Goal: Task Accomplishment & Management: Manage account settings

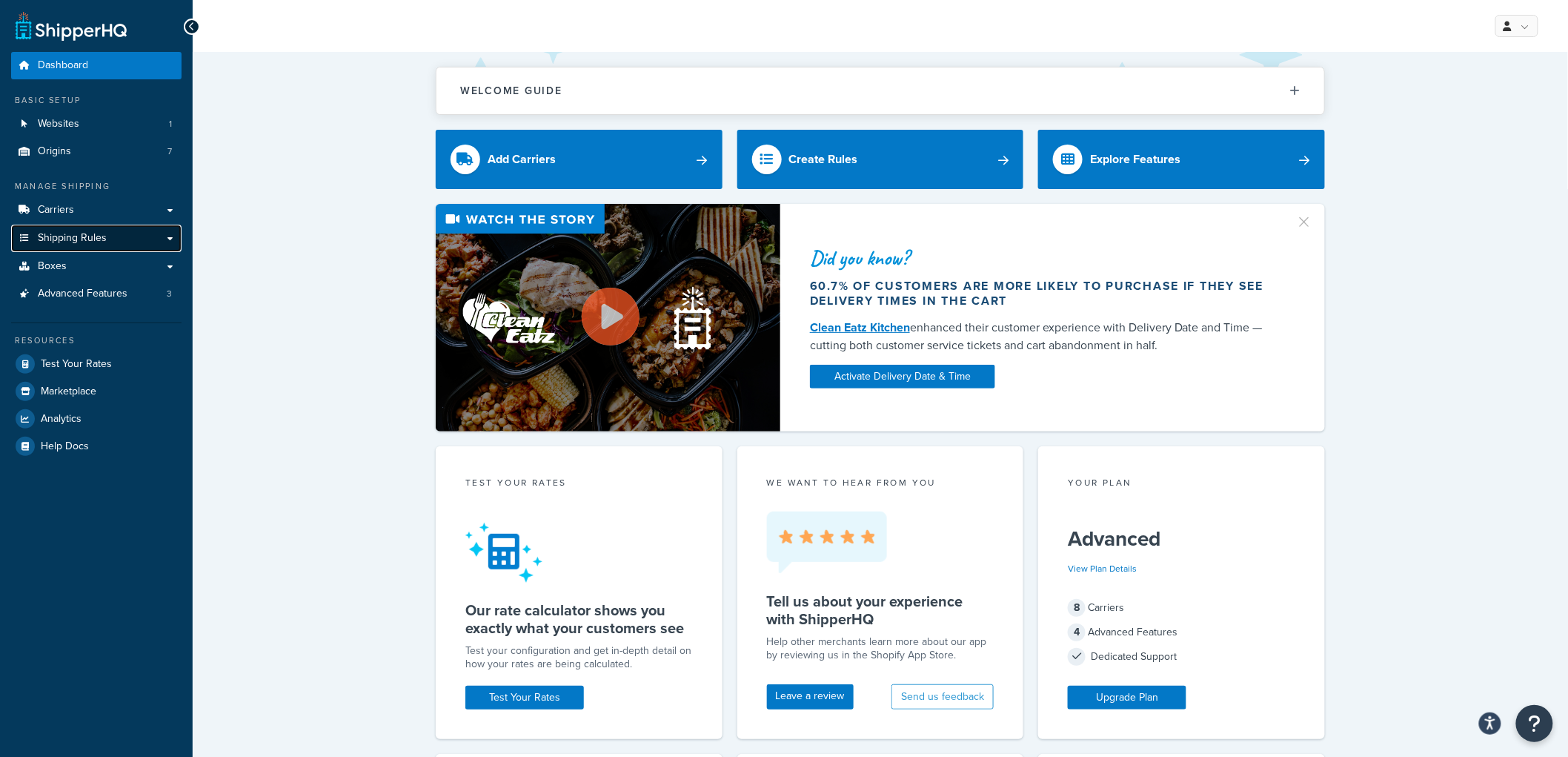
click at [115, 241] on link "Shipping Rules" at bounding box center [96, 238] width 170 height 27
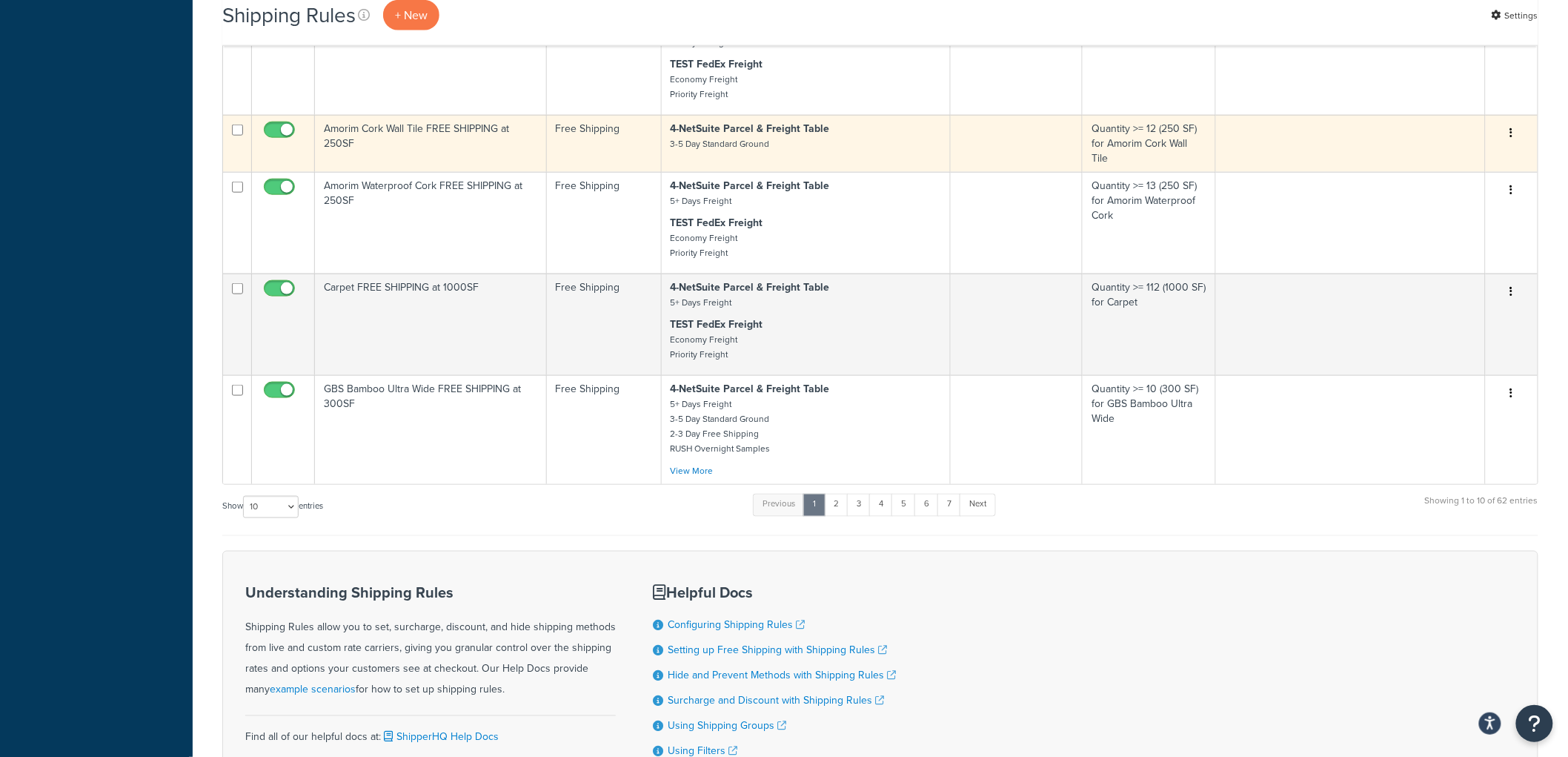
scroll to position [838, 0]
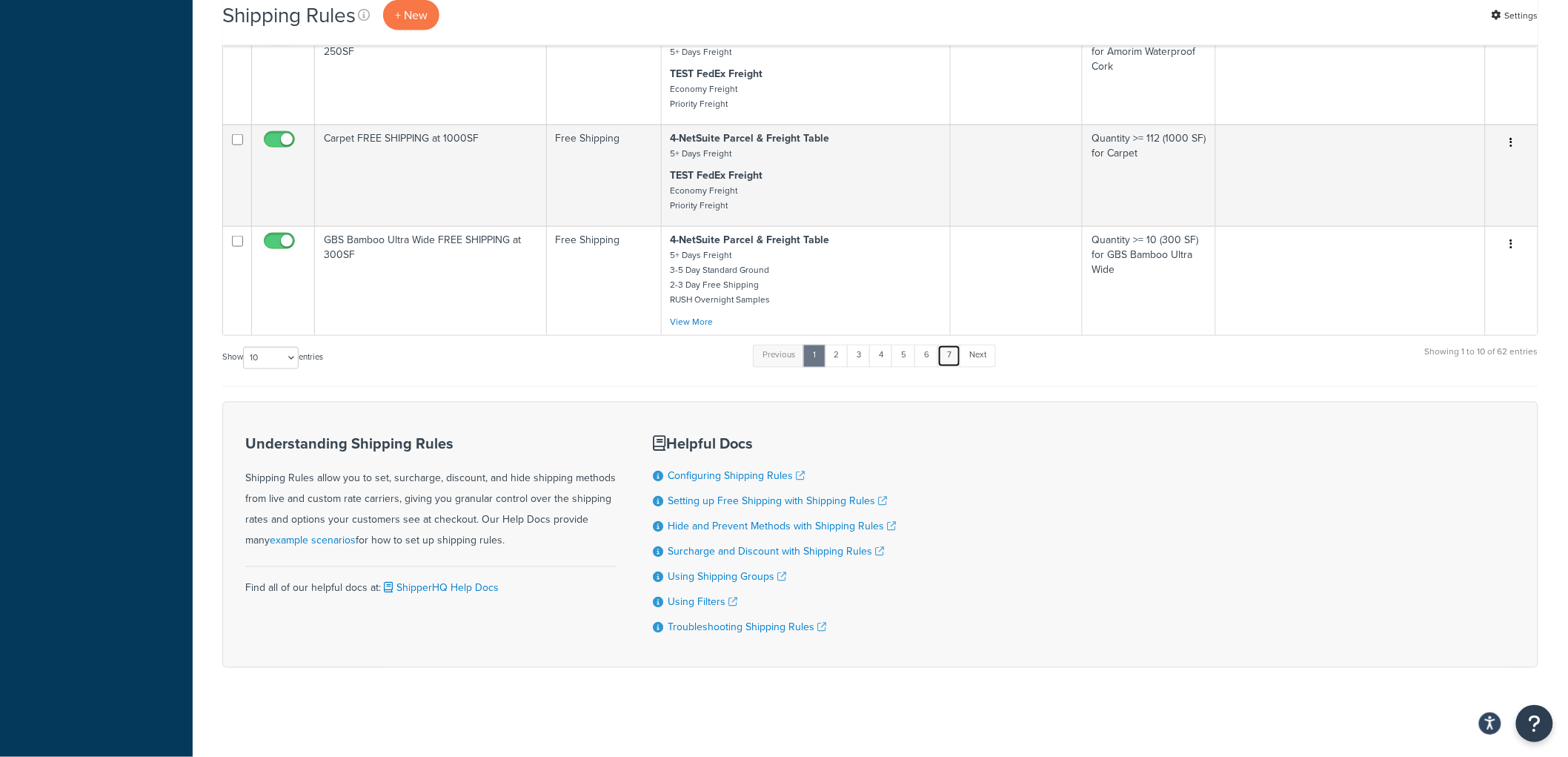
click at [952, 351] on link "7" at bounding box center [949, 355] width 23 height 22
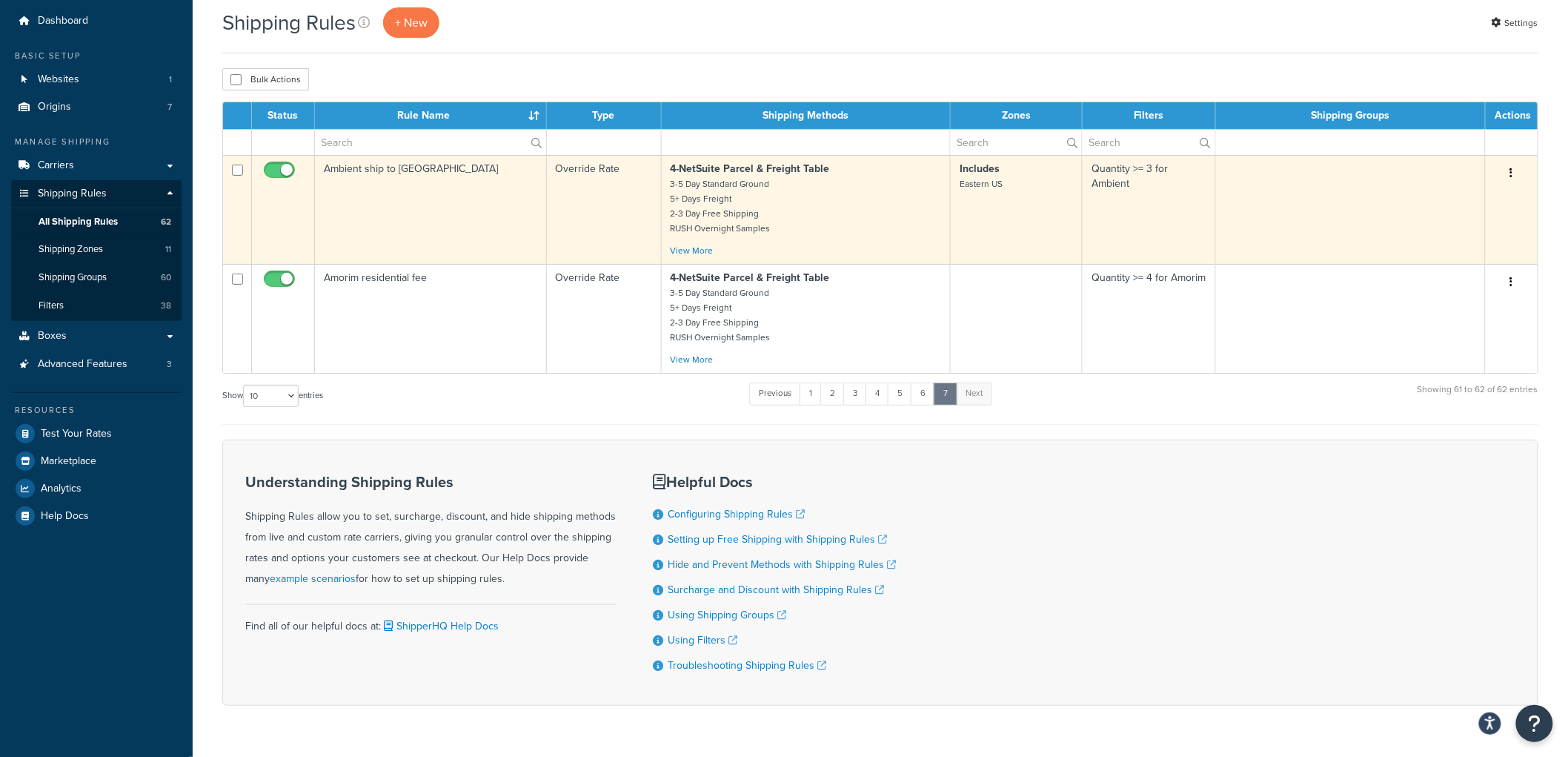
scroll to position [0, 0]
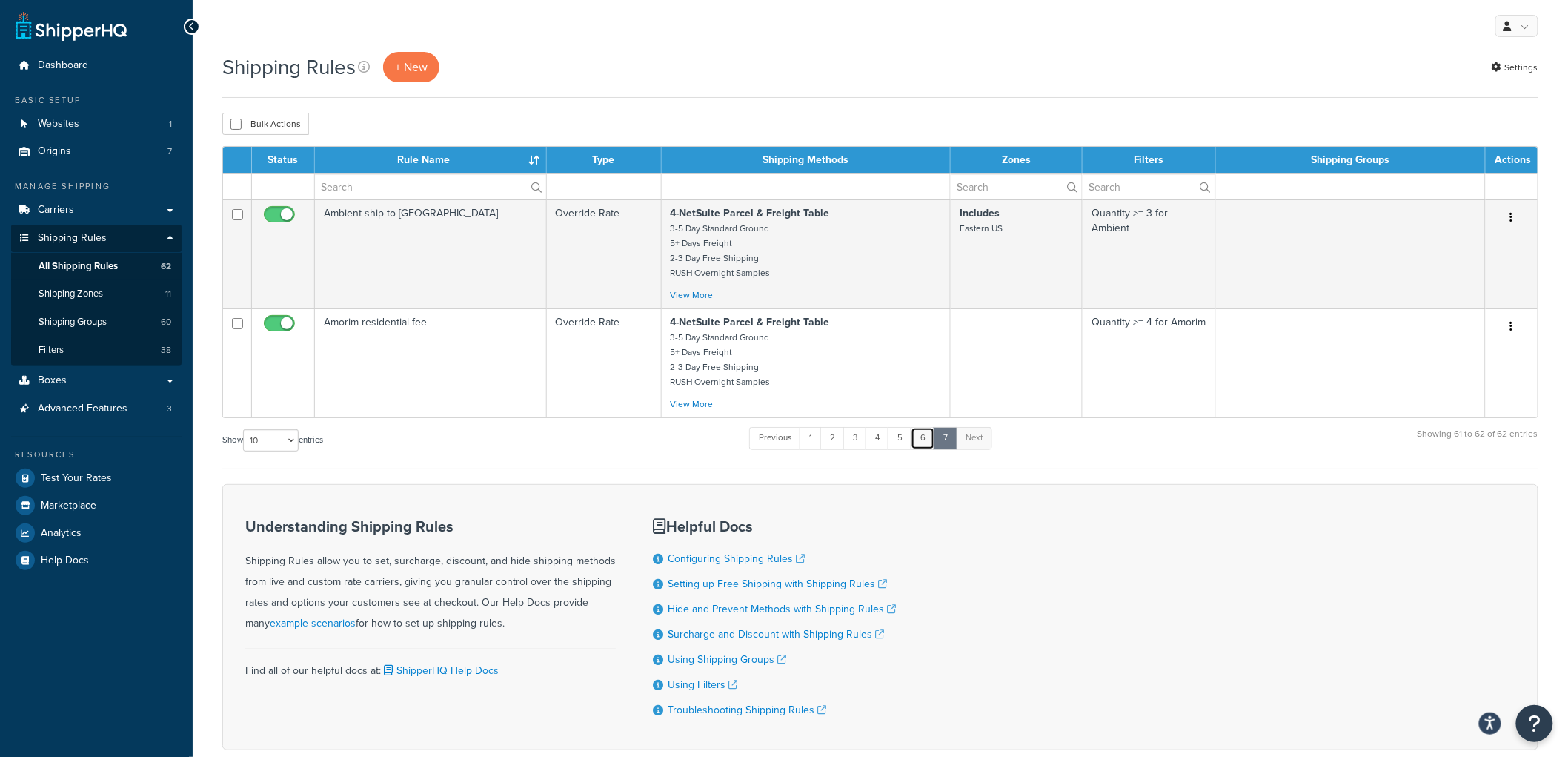
click at [929, 443] on link "6" at bounding box center [923, 437] width 24 height 22
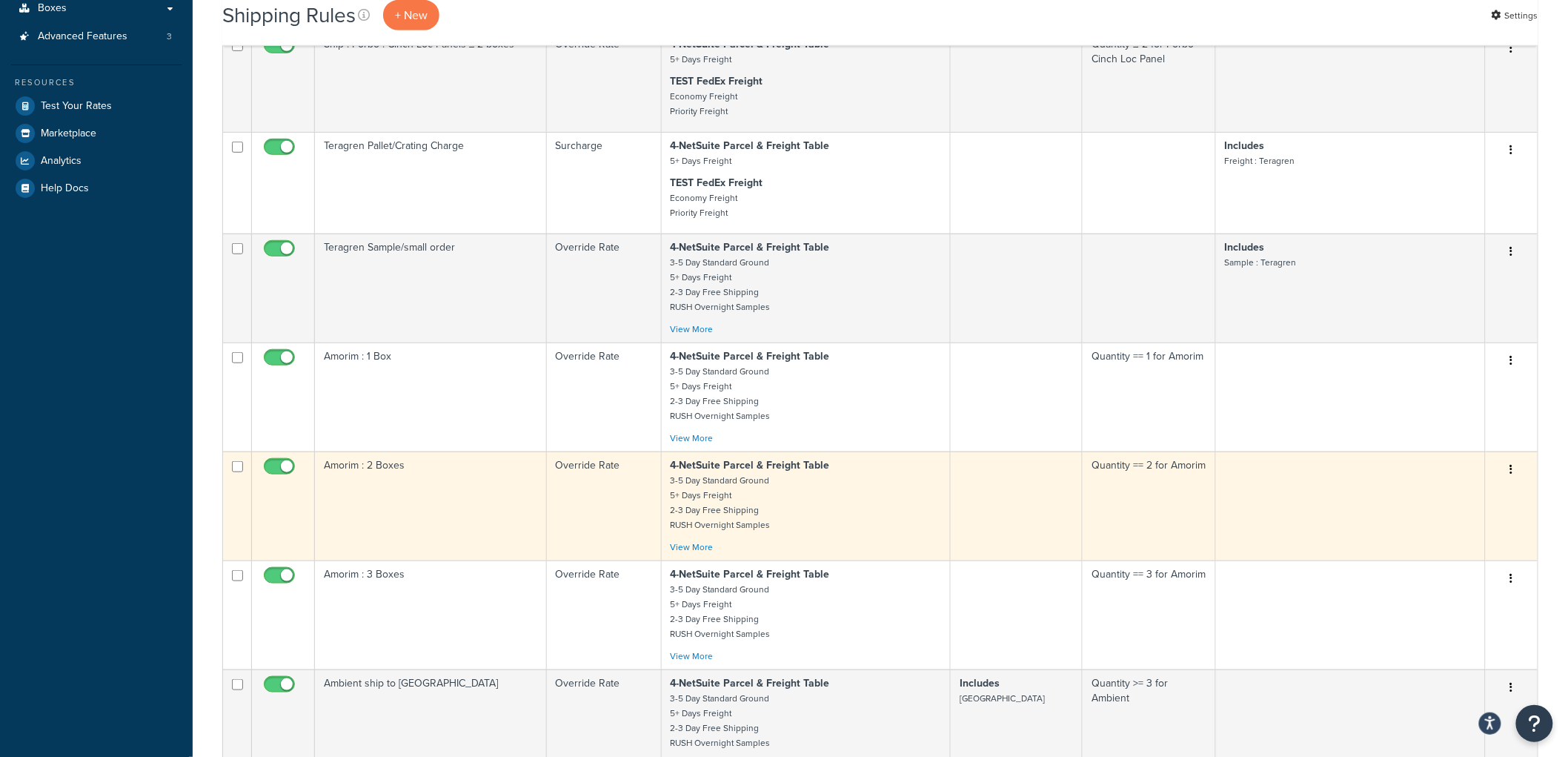
scroll to position [338, 0]
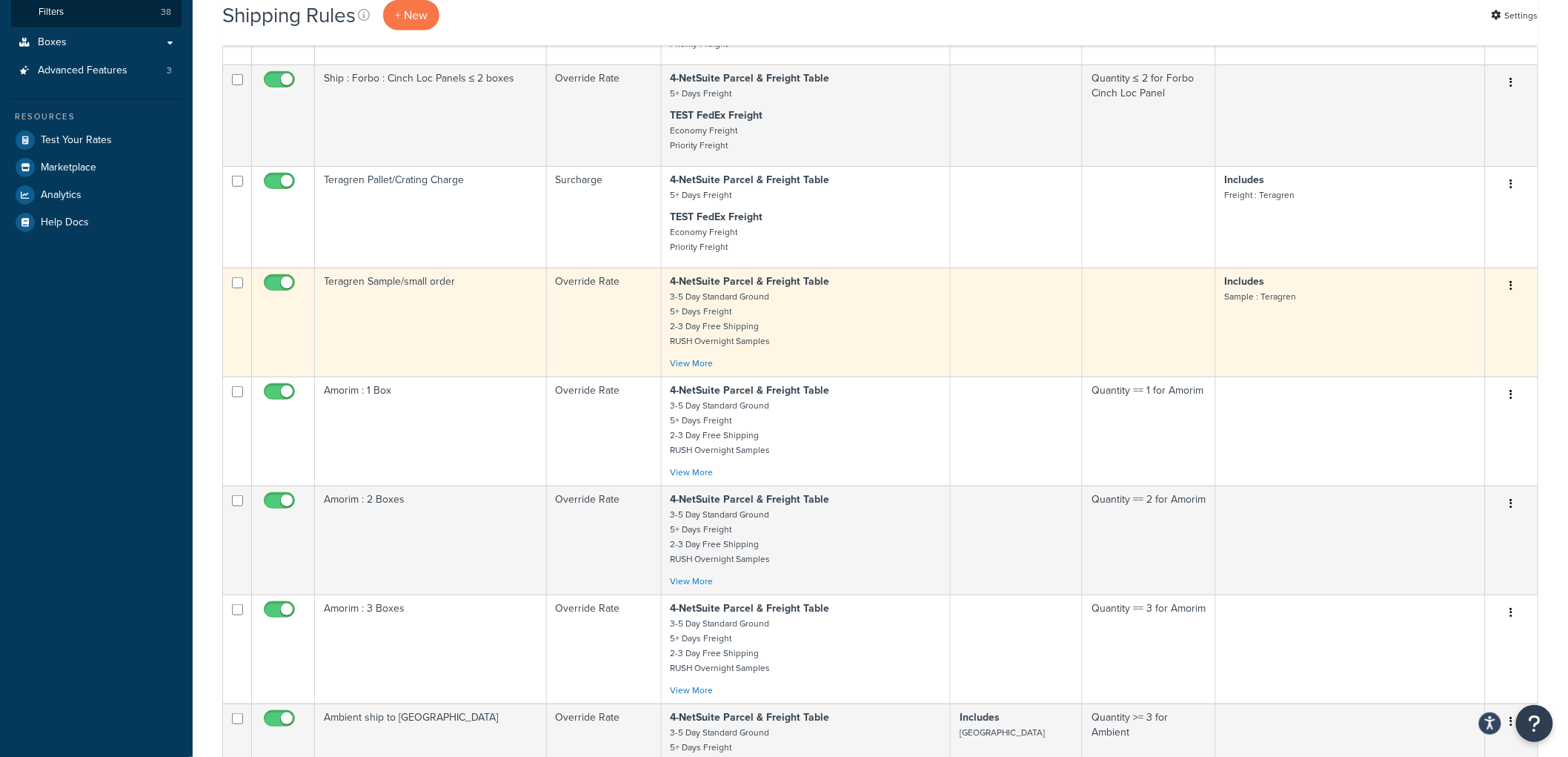
click at [571, 317] on td "Override Rate" at bounding box center [605, 322] width 115 height 109
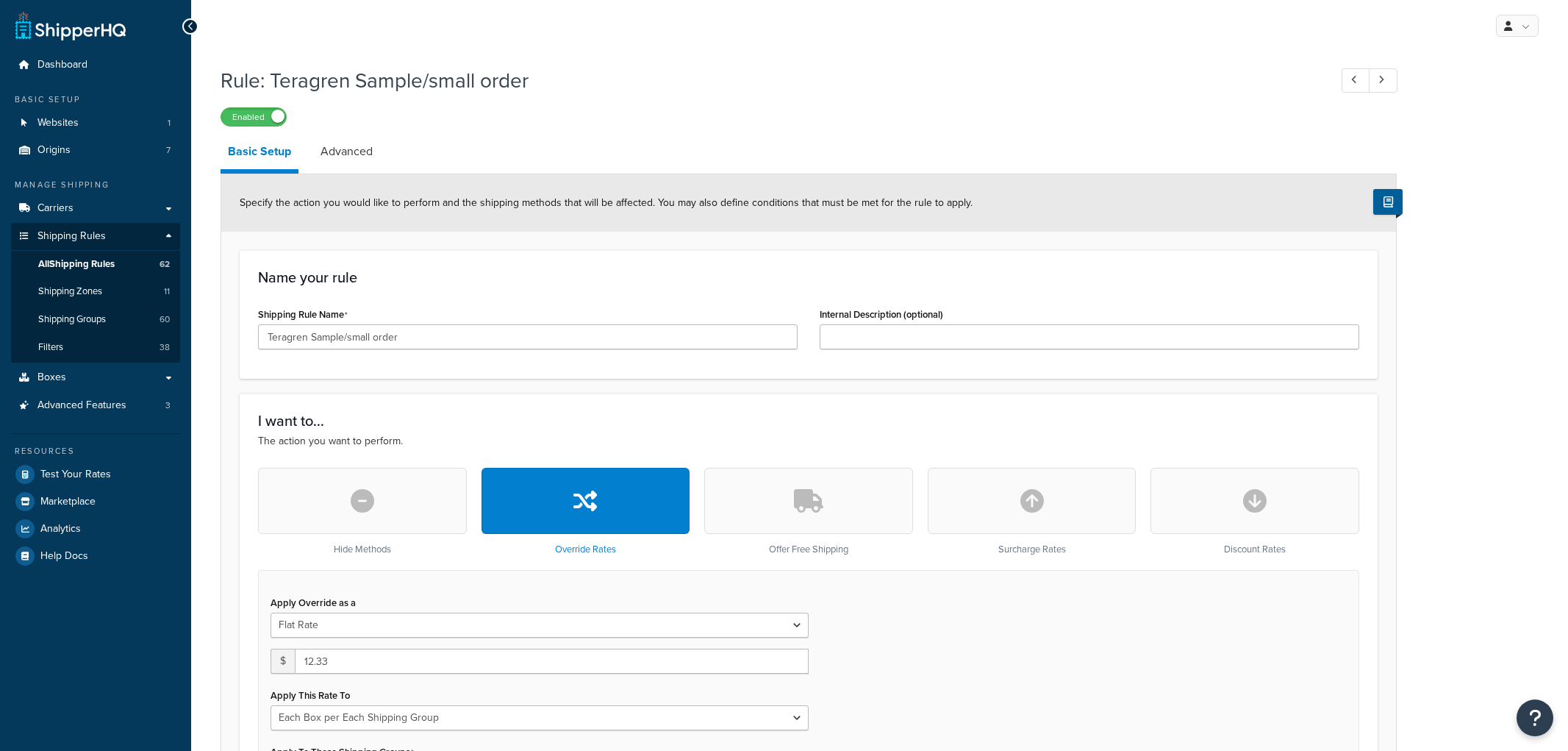
select select "BOX"
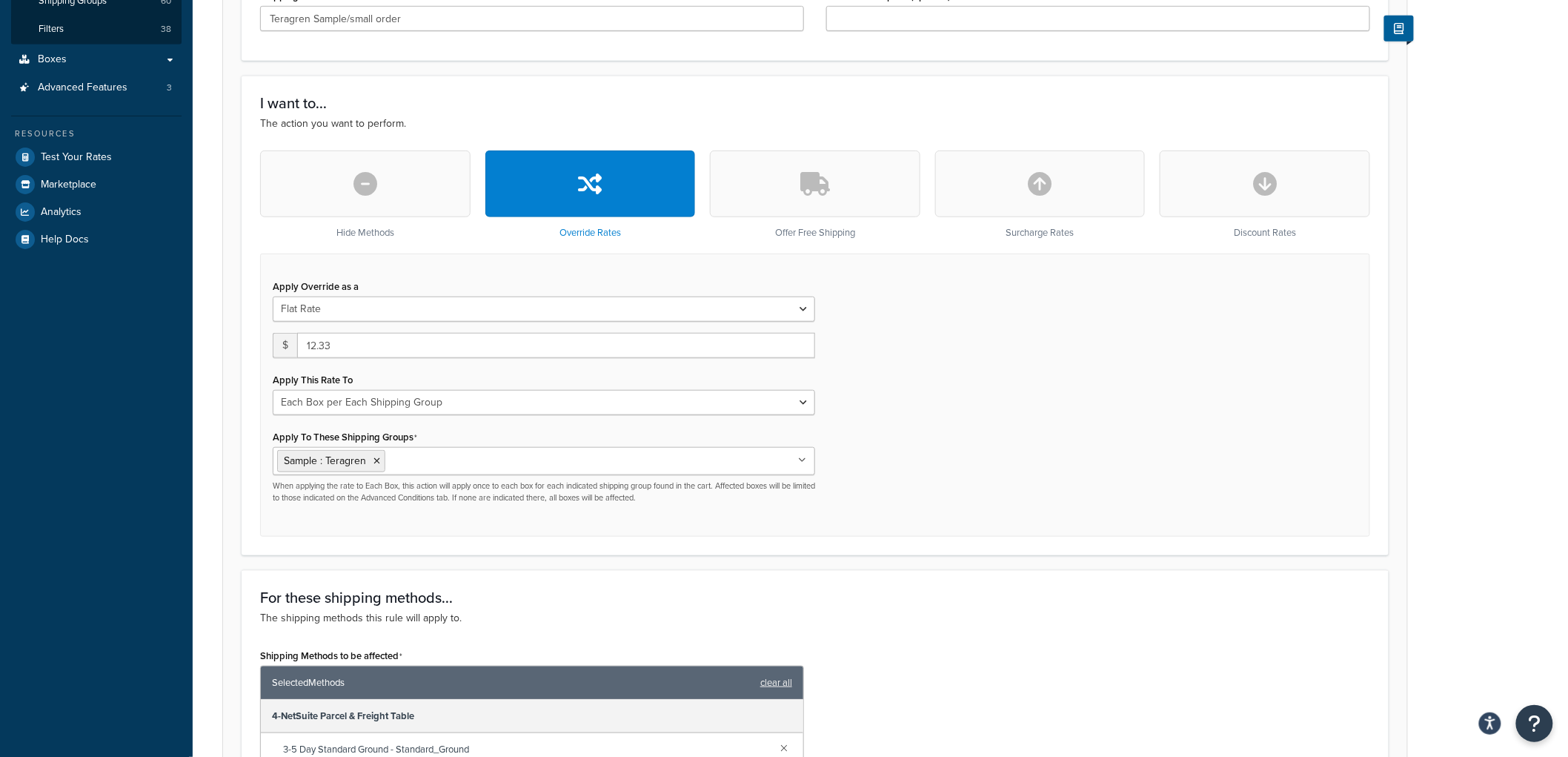
scroll to position [412, 0]
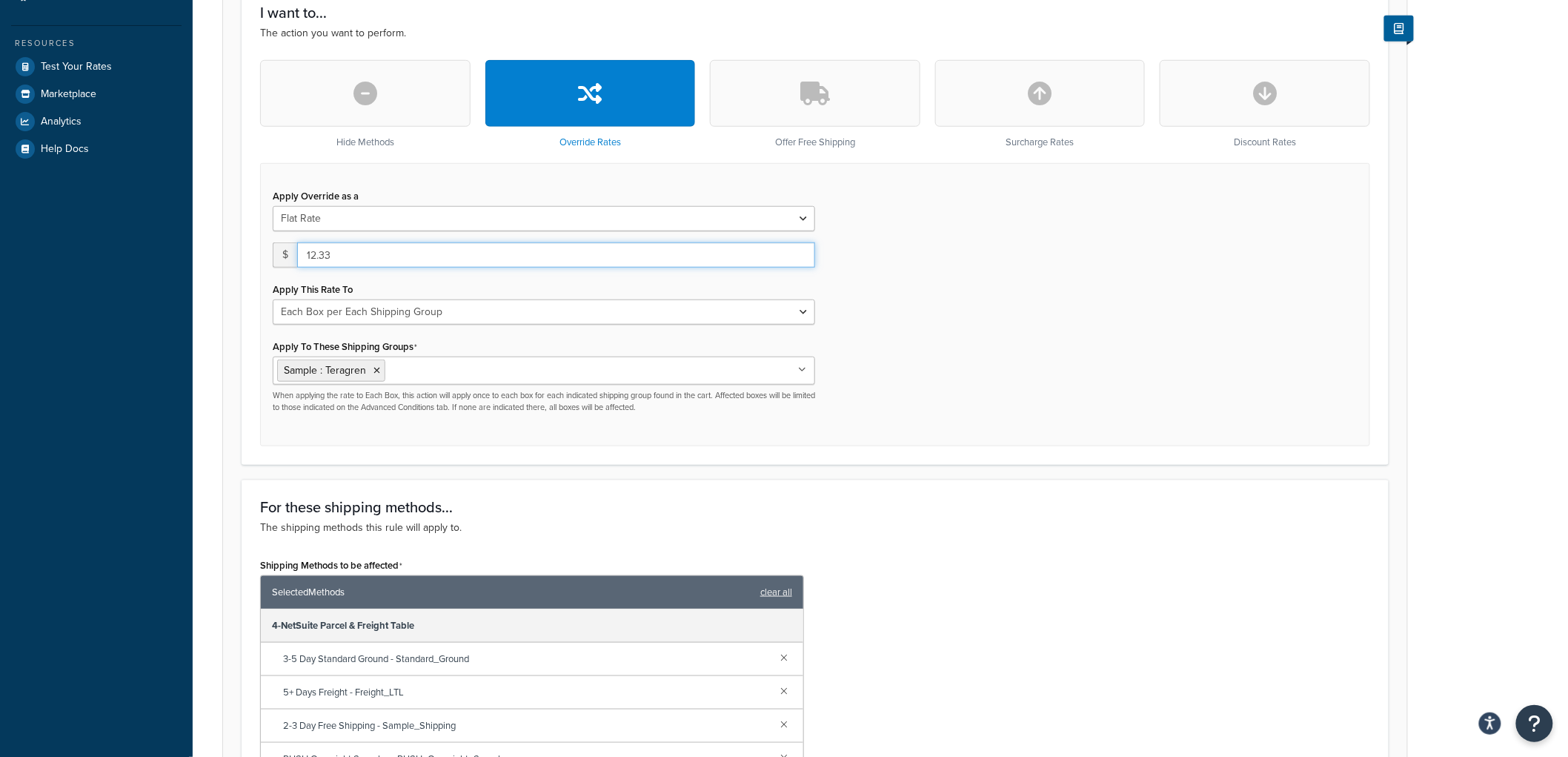
click at [314, 254] on input "12.33" at bounding box center [556, 254] width 518 height 25
type input "11.33"
click at [1132, 398] on div "Apply Override as a Flat Rate Percentage Flat Rate & Percentage $ 11.33 Apply T…" at bounding box center [815, 305] width 1110 height 283
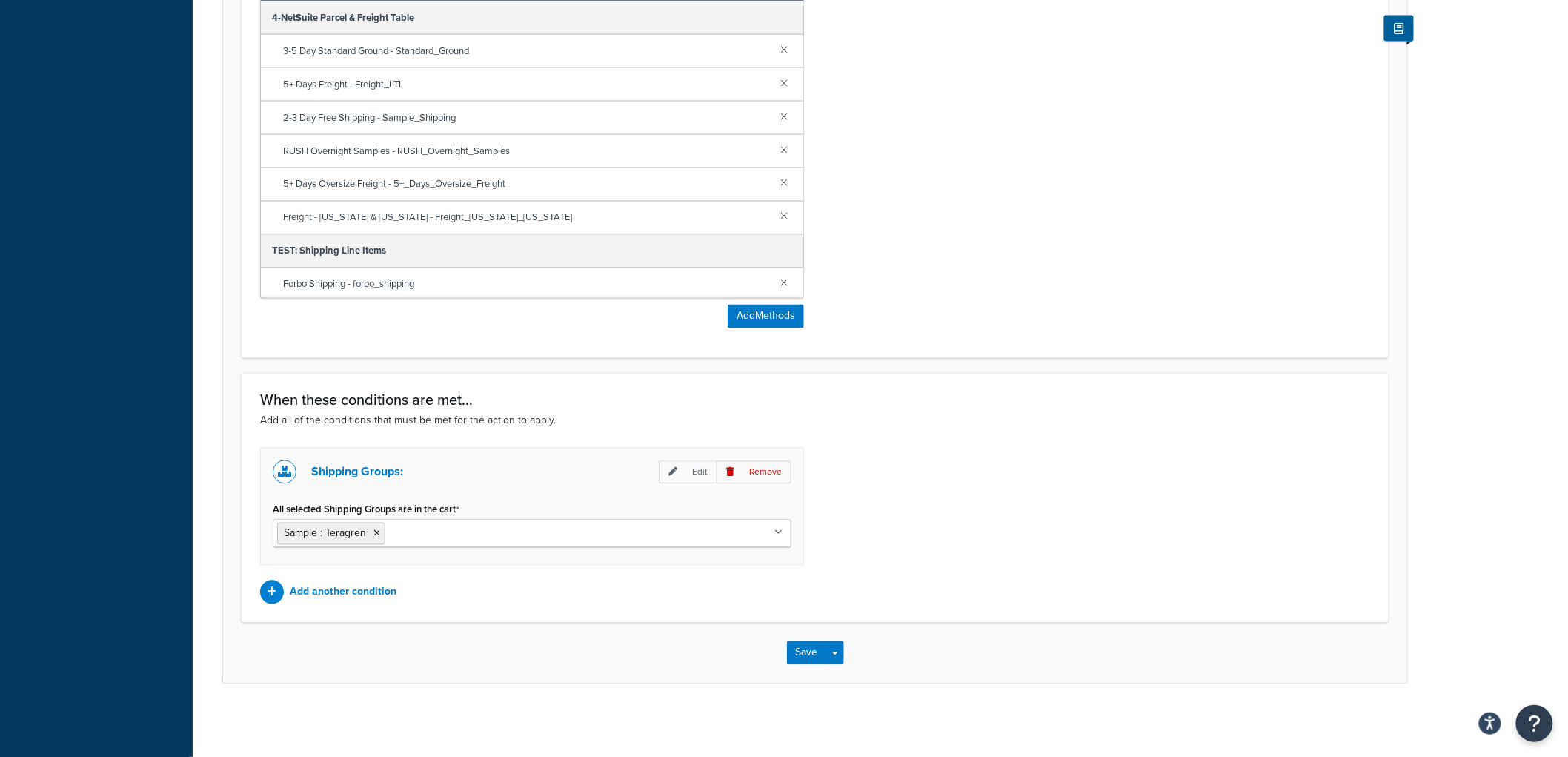
scroll to position [1023, 0]
click at [793, 654] on button "Save" at bounding box center [807, 651] width 40 height 23
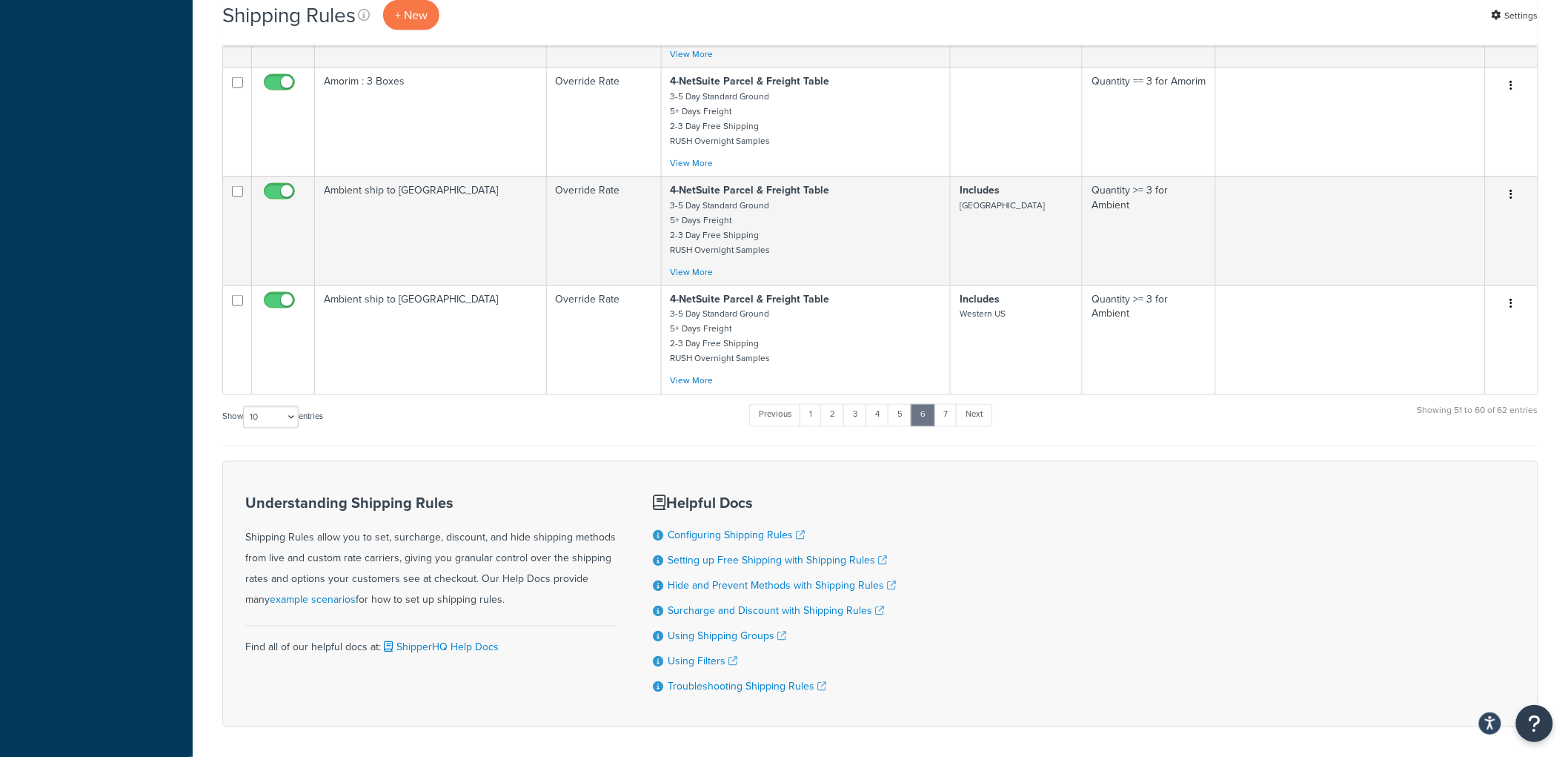
scroll to position [906, 0]
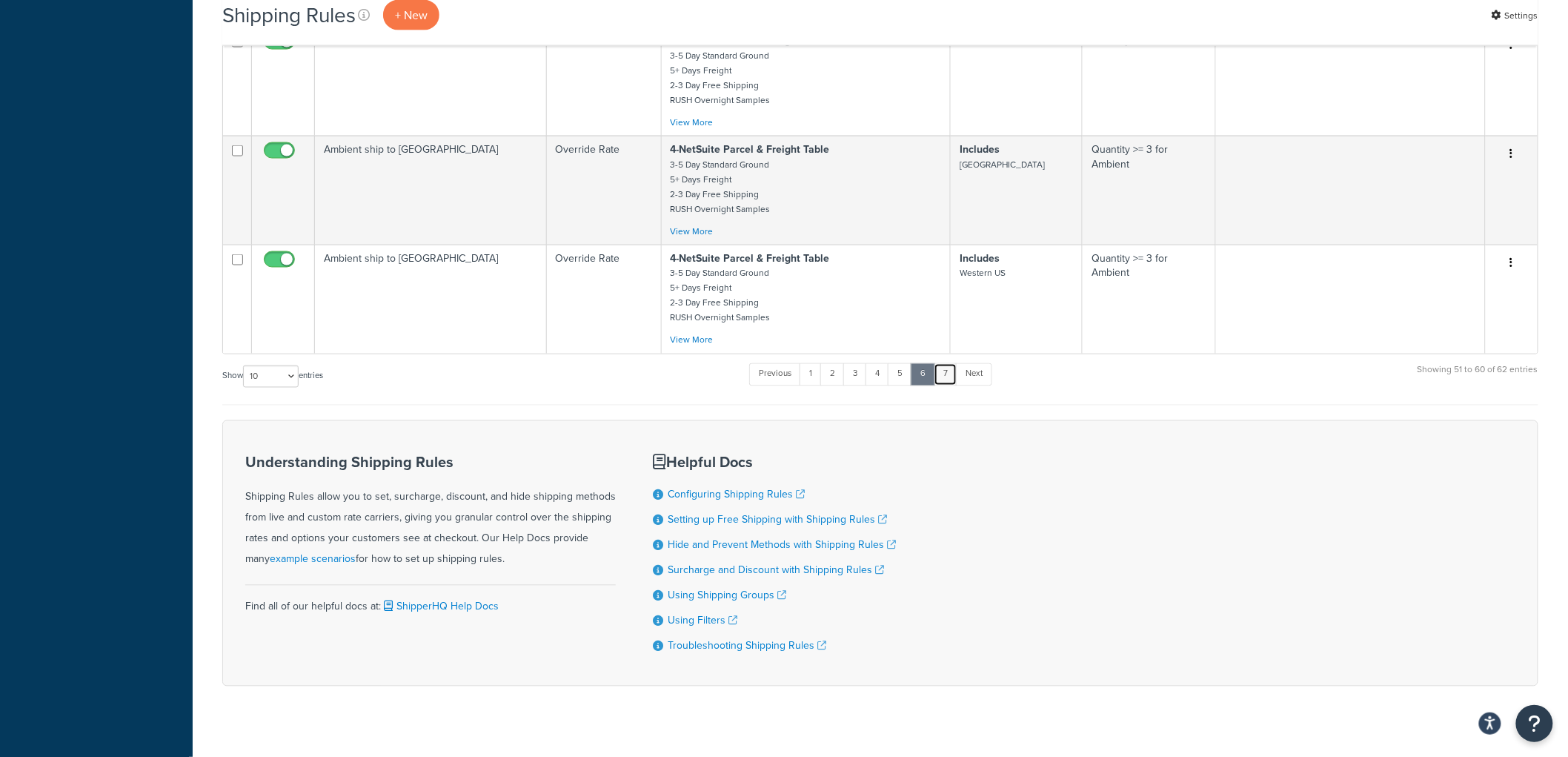
click at [945, 385] on link "7" at bounding box center [945, 374] width 23 height 22
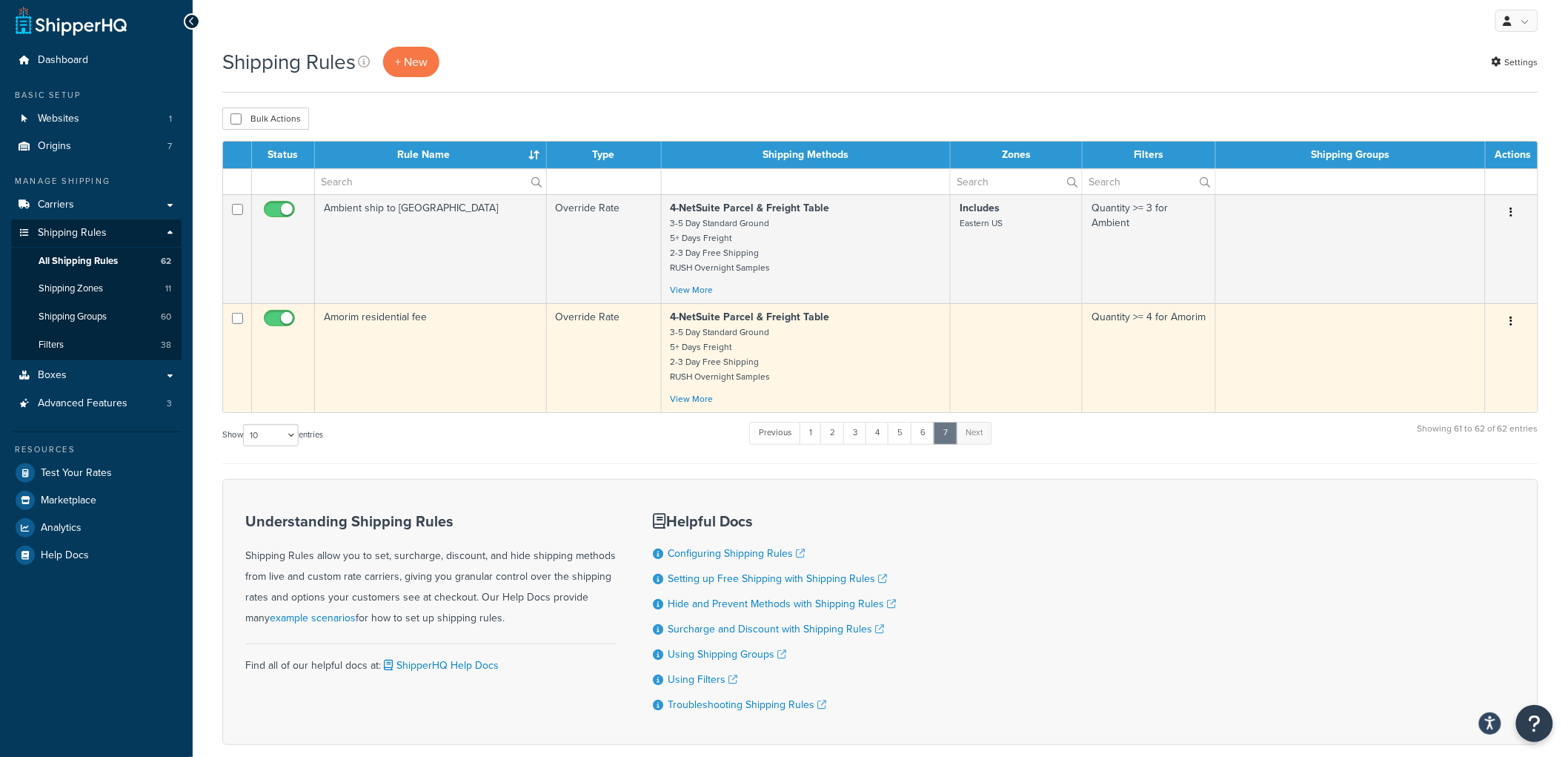
scroll to position [0, 0]
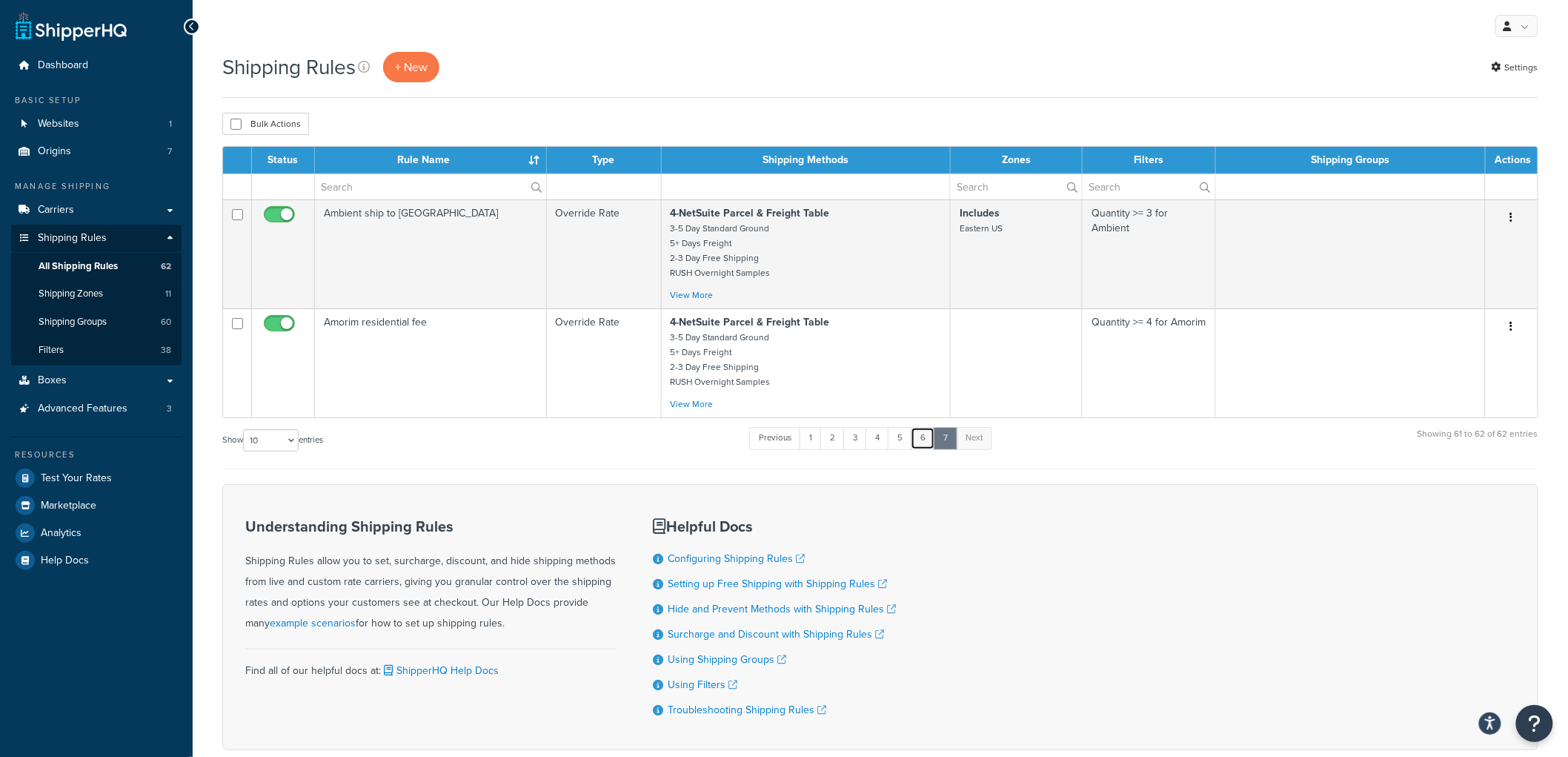
click at [923, 446] on link "6" at bounding box center [923, 437] width 24 height 22
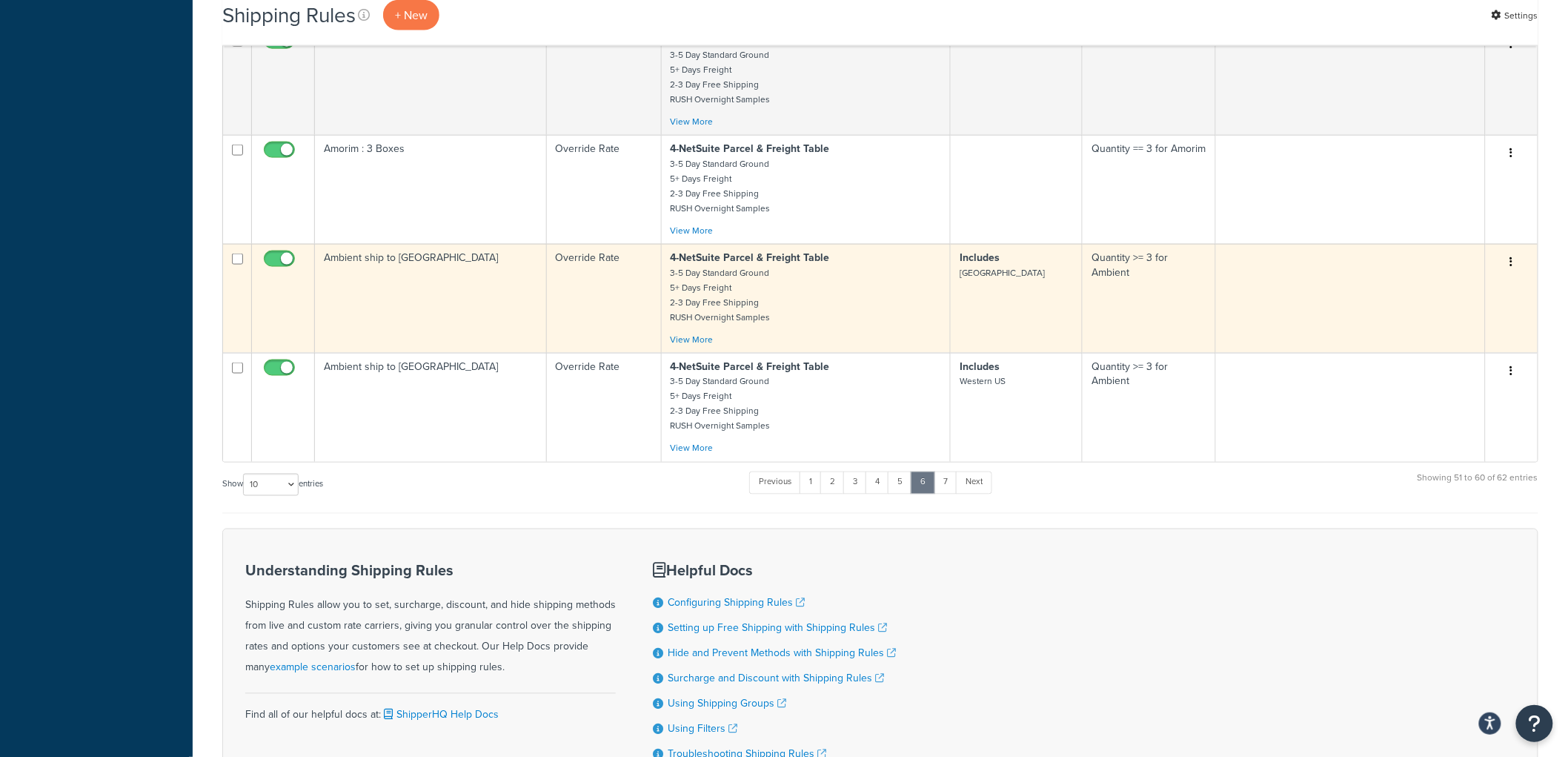
scroll to position [942, 0]
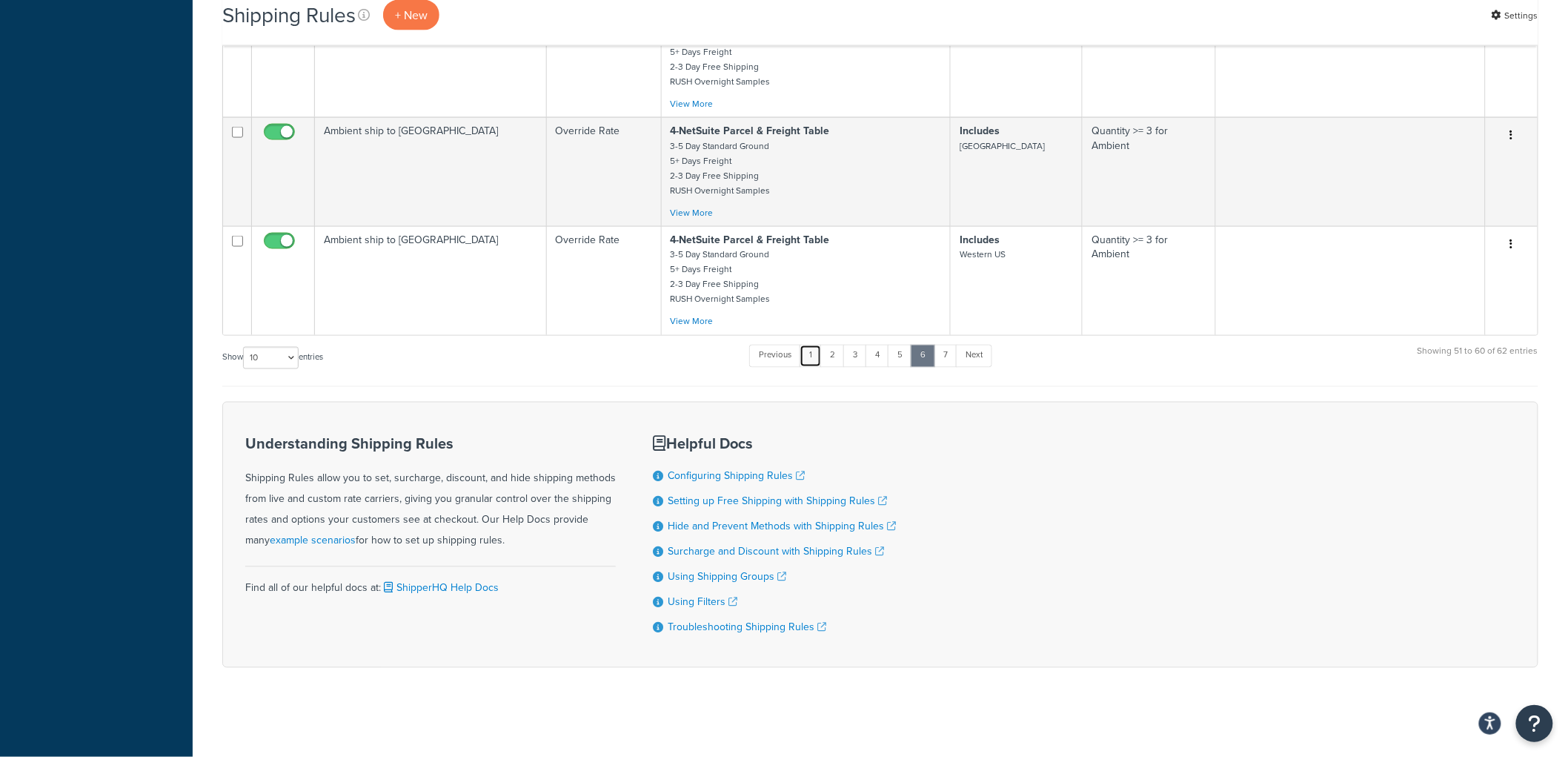
click at [813, 349] on link "1" at bounding box center [810, 355] width 22 height 22
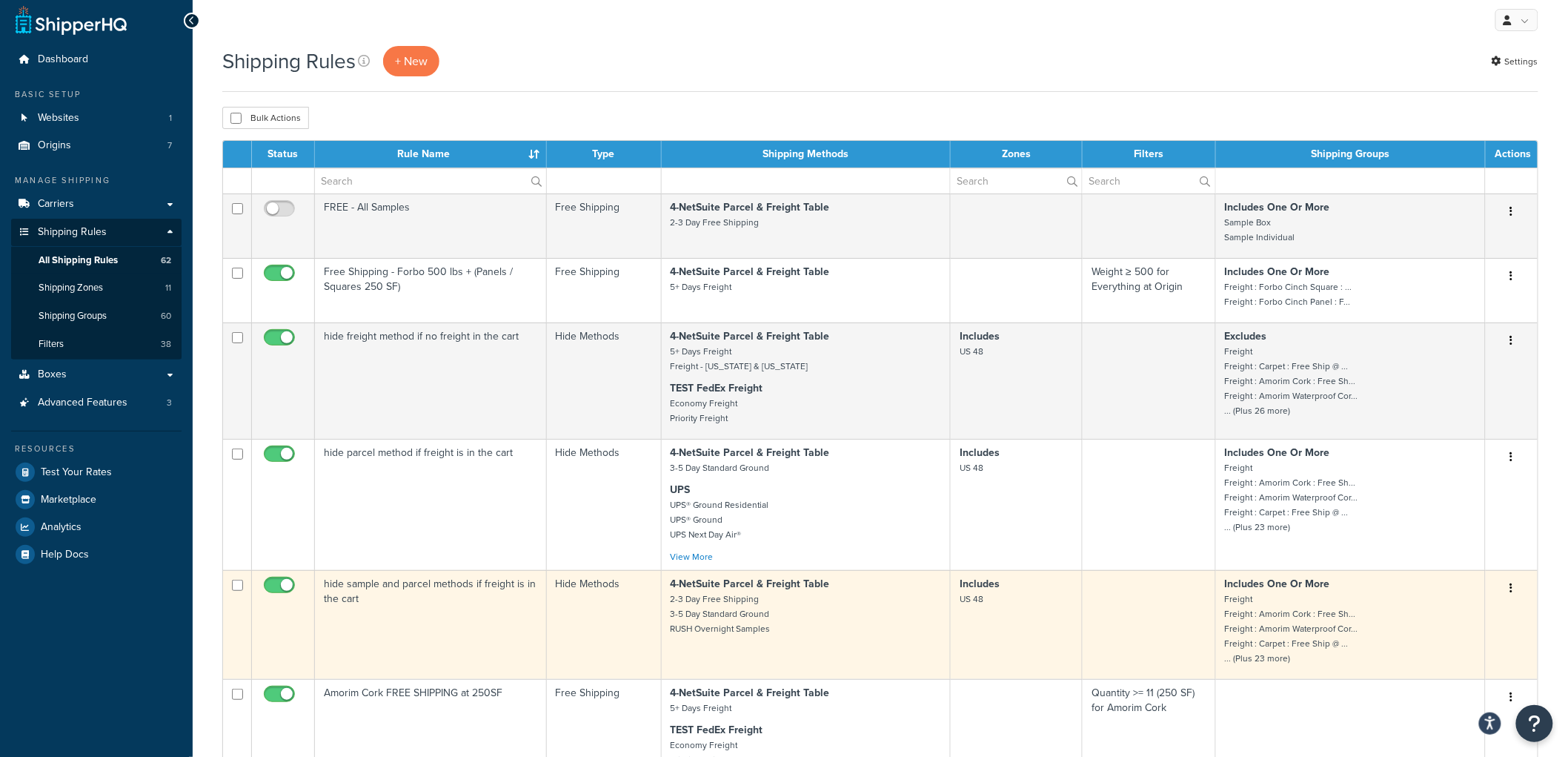
scroll to position [0, 0]
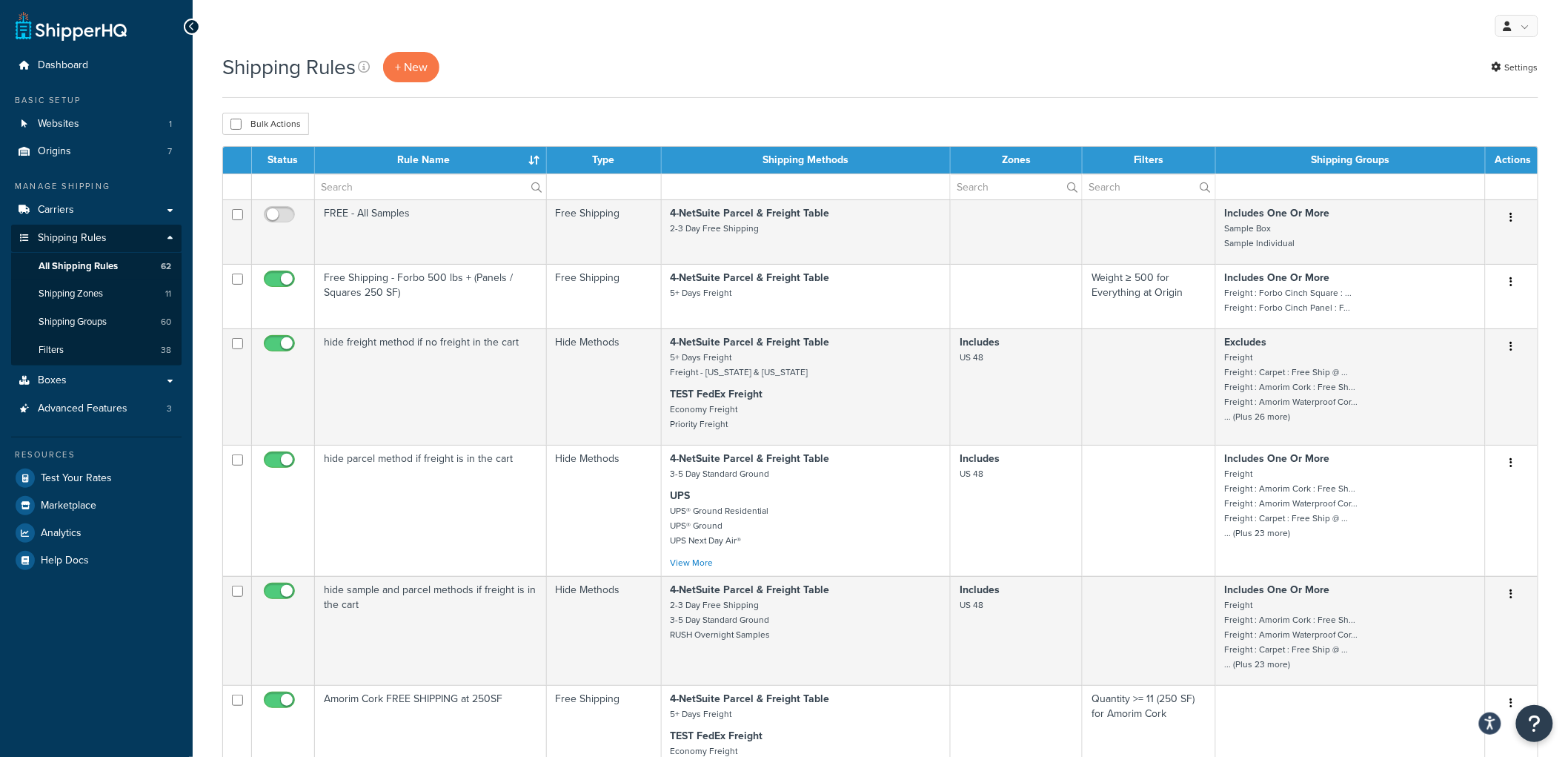
click at [1153, 118] on div "Bulk Actions Duplicate Delete" at bounding box center [880, 123] width 1316 height 22
